Goal: Transaction & Acquisition: Purchase product/service

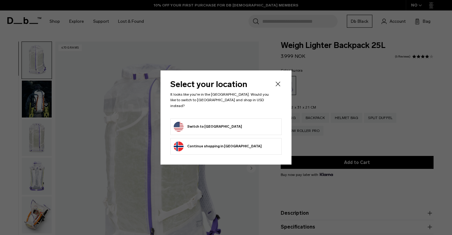
click at [195, 123] on button "Switch to United States" at bounding box center [208, 127] width 68 height 10
click at [226, 122] on form "Switch to United States" at bounding box center [226, 127] width 104 height 10
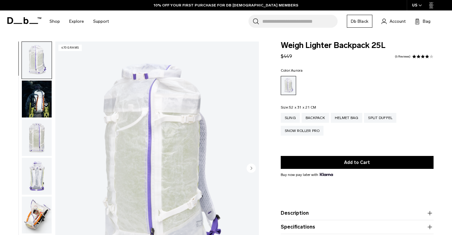
click at [38, 129] on img "button" at bounding box center [37, 137] width 30 height 37
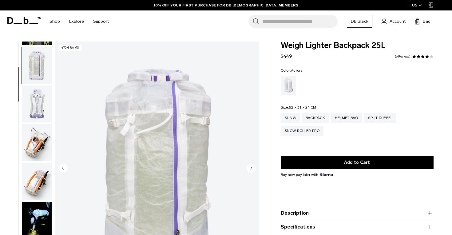
scroll to position [77, 0]
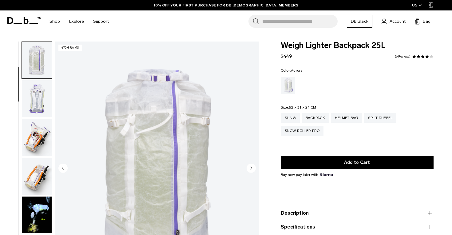
click at [37, 164] on img "button" at bounding box center [37, 176] width 30 height 37
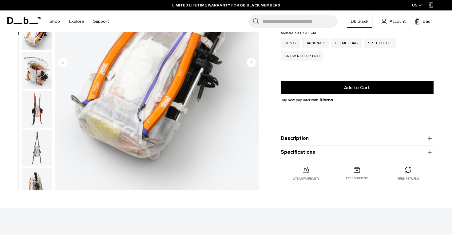
scroll to position [104, 0]
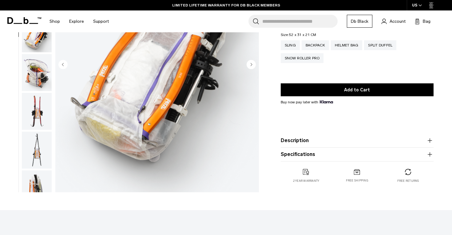
click at [37, 178] on img "button" at bounding box center [37, 188] width 30 height 37
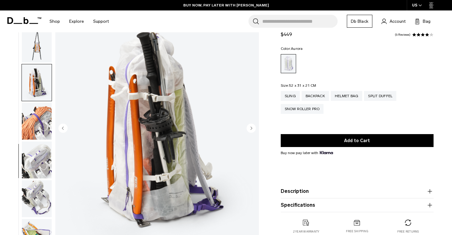
scroll to position [40, 0]
click at [36, 90] on img "button" at bounding box center [37, 83] width 30 height 37
click at [41, 125] on img "button" at bounding box center [37, 121] width 30 height 37
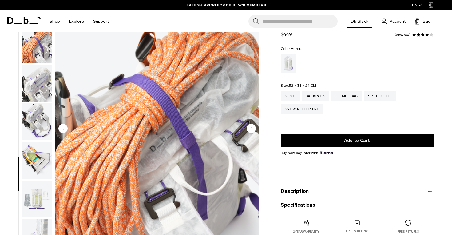
scroll to position [440, 0]
click at [39, 47] on img "button" at bounding box center [37, 43] width 30 height 37
click at [39, 80] on img "button" at bounding box center [37, 82] width 30 height 37
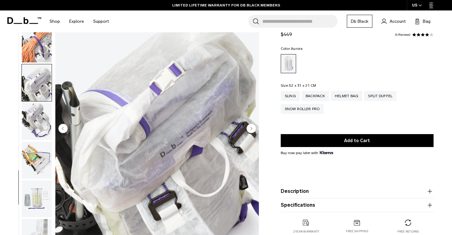
click at [253, 124] on circle "Next slide" at bounding box center [250, 127] width 9 height 9
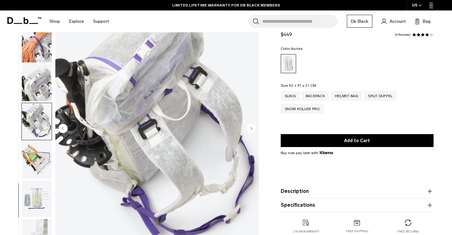
click at [252, 126] on circle "Next slide" at bounding box center [250, 127] width 9 height 9
